Goal: Task Accomplishment & Management: Manage account settings

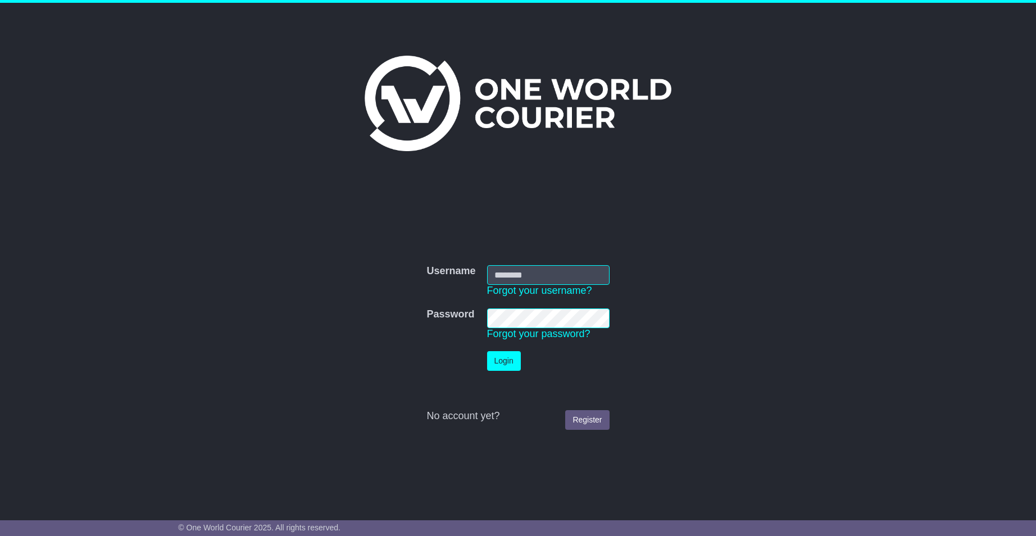
click at [515, 279] on input "Username" at bounding box center [548, 275] width 122 height 20
type input "**********"
click at [497, 363] on button "Login" at bounding box center [504, 361] width 34 height 20
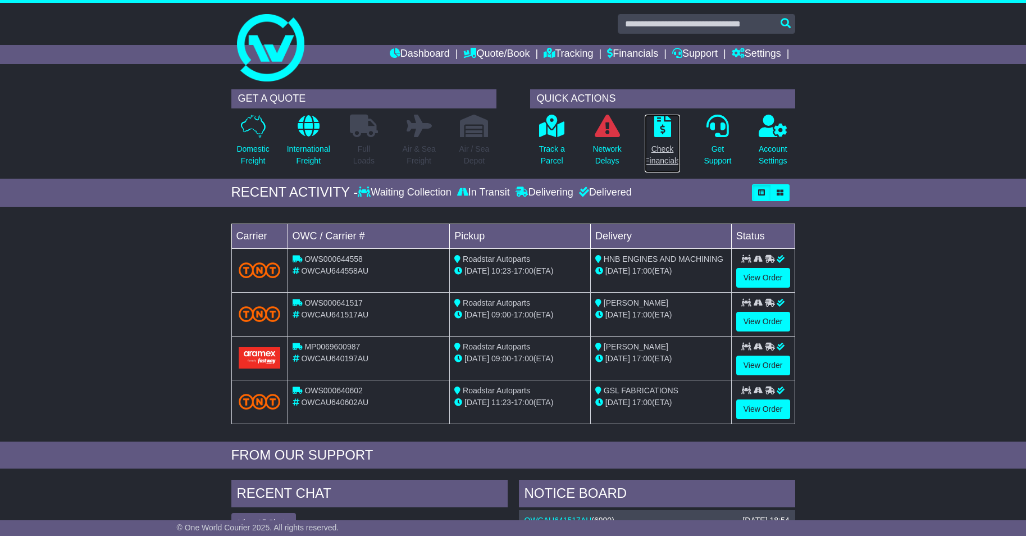
click at [664, 150] on p "Check Financials" at bounding box center [662, 155] width 35 height 24
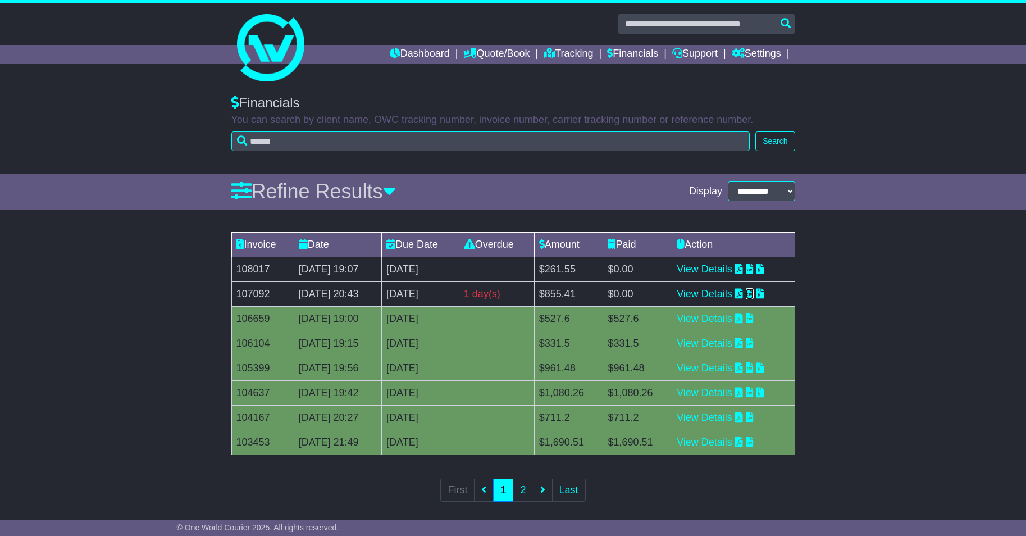
click at [754, 292] on icon at bounding box center [750, 293] width 8 height 10
click at [764, 295] on icon at bounding box center [761, 293] width 8 height 10
click at [754, 294] on icon at bounding box center [750, 293] width 8 height 10
click at [722, 293] on link "View Details" at bounding box center [705, 293] width 56 height 11
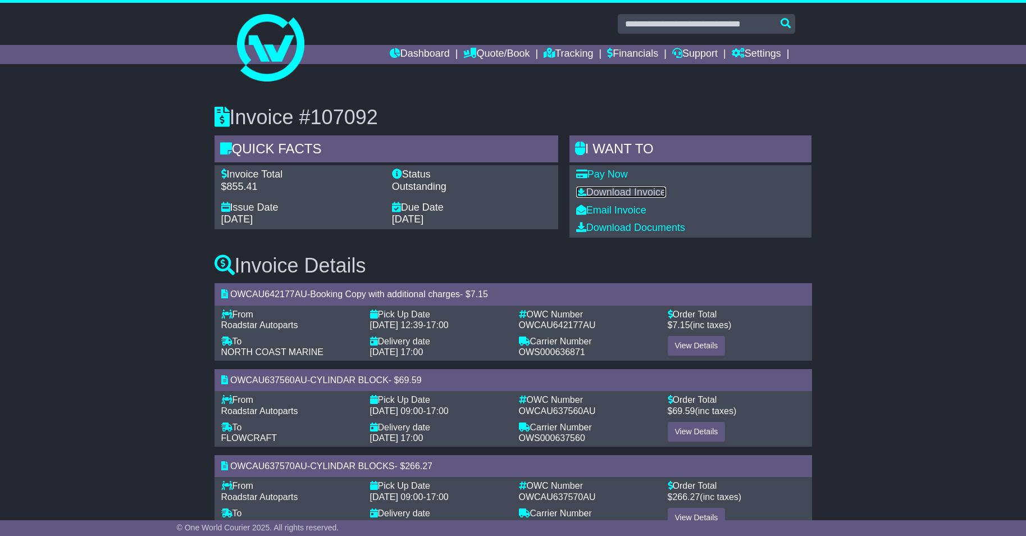
click at [622, 194] on link "Download Invoice" at bounding box center [621, 191] width 90 height 11
click at [614, 188] on link "Download Invoice" at bounding box center [621, 191] width 90 height 11
click at [581, 192] on icon at bounding box center [581, 191] width 10 height 10
click at [622, 232] on link "Download Documents" at bounding box center [630, 227] width 109 height 11
